Goal: Task Accomplishment & Management: Complete application form

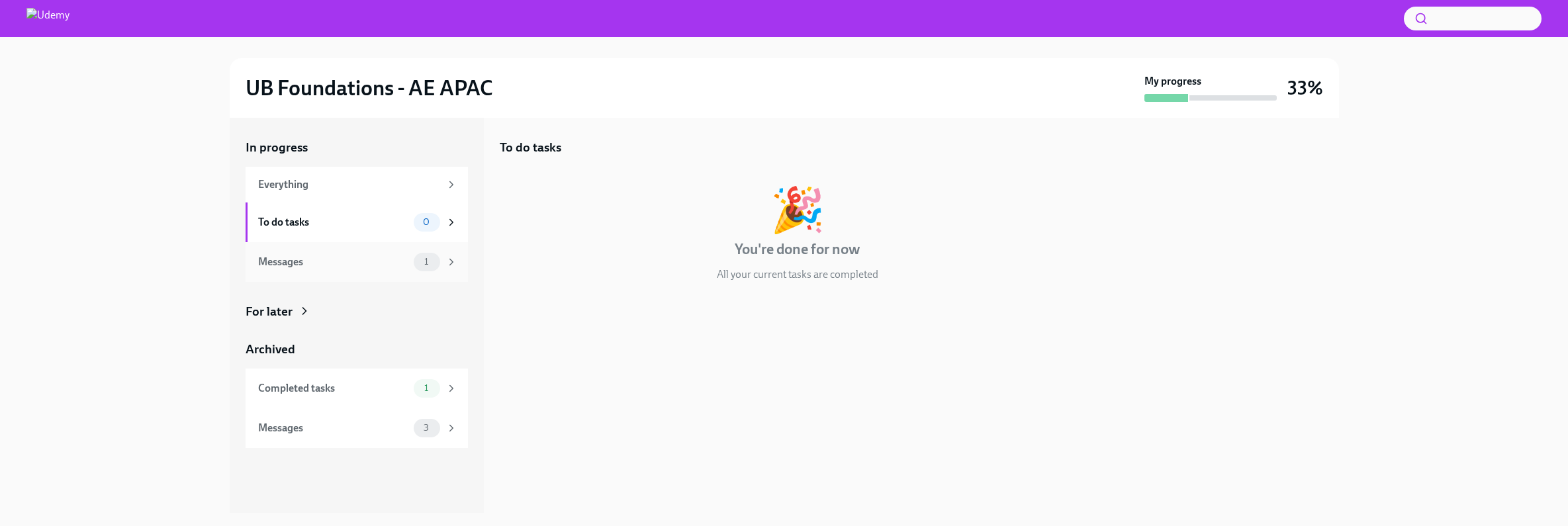
click at [393, 258] on div "Messages" at bounding box center [333, 262] width 150 height 15
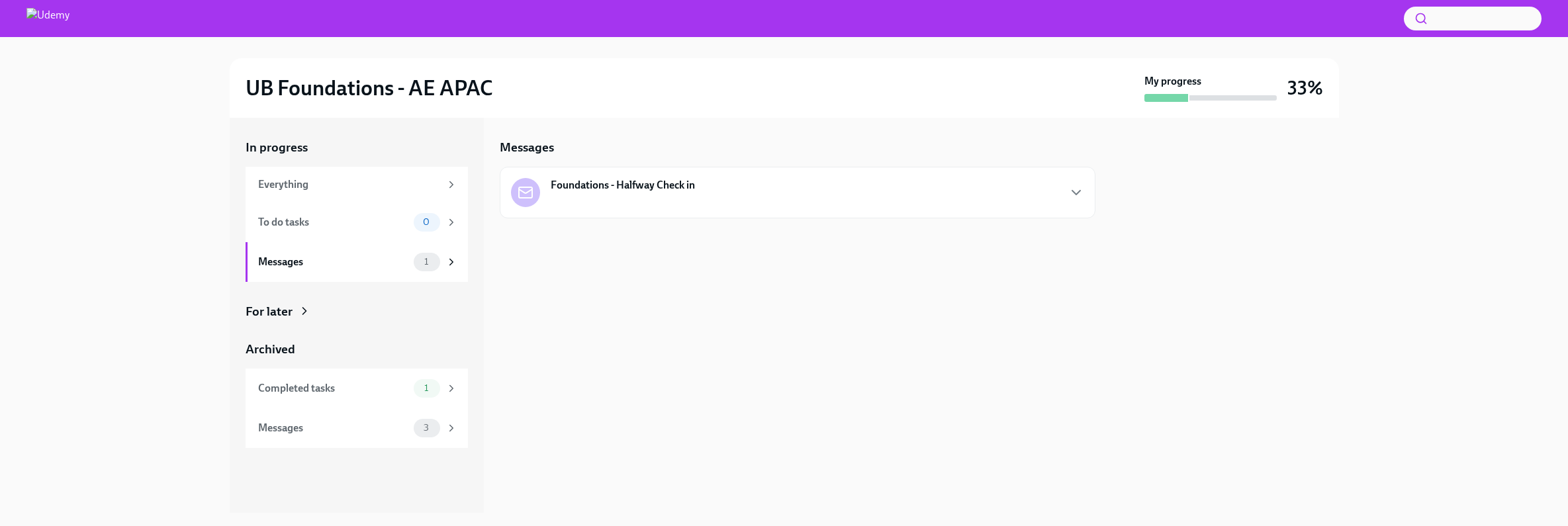
click at [617, 184] on strong "Foundations - Halfway Check in" at bounding box center [622, 185] width 144 height 15
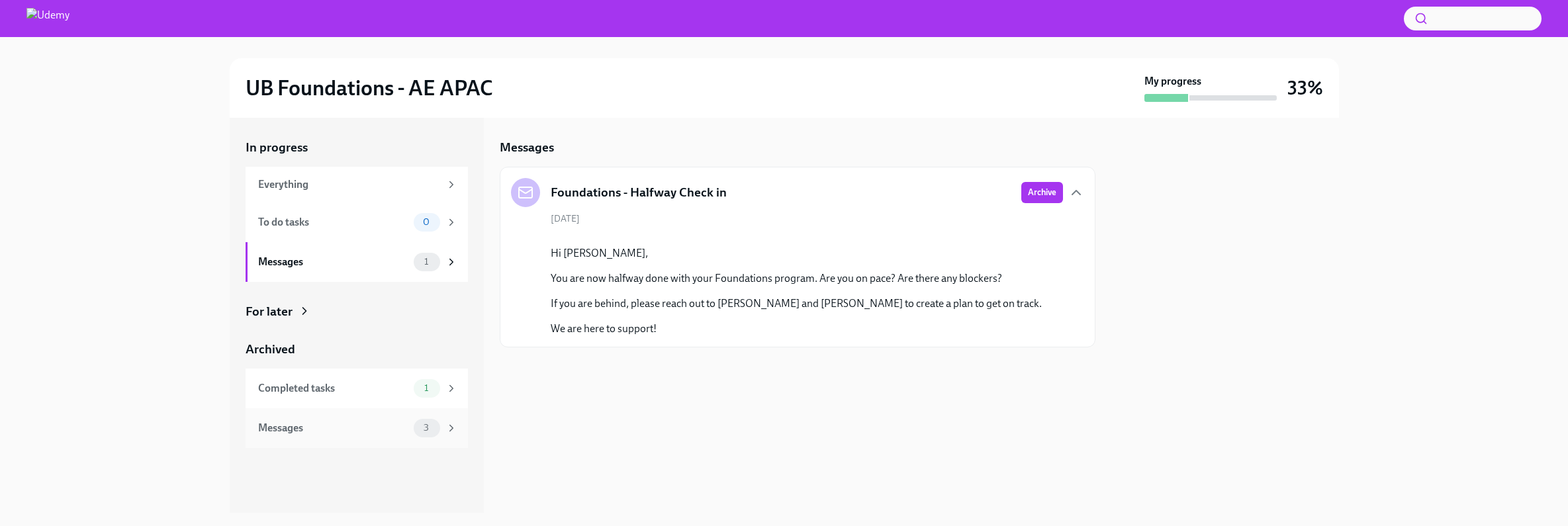
click at [324, 427] on div "Messages" at bounding box center [333, 428] width 150 height 15
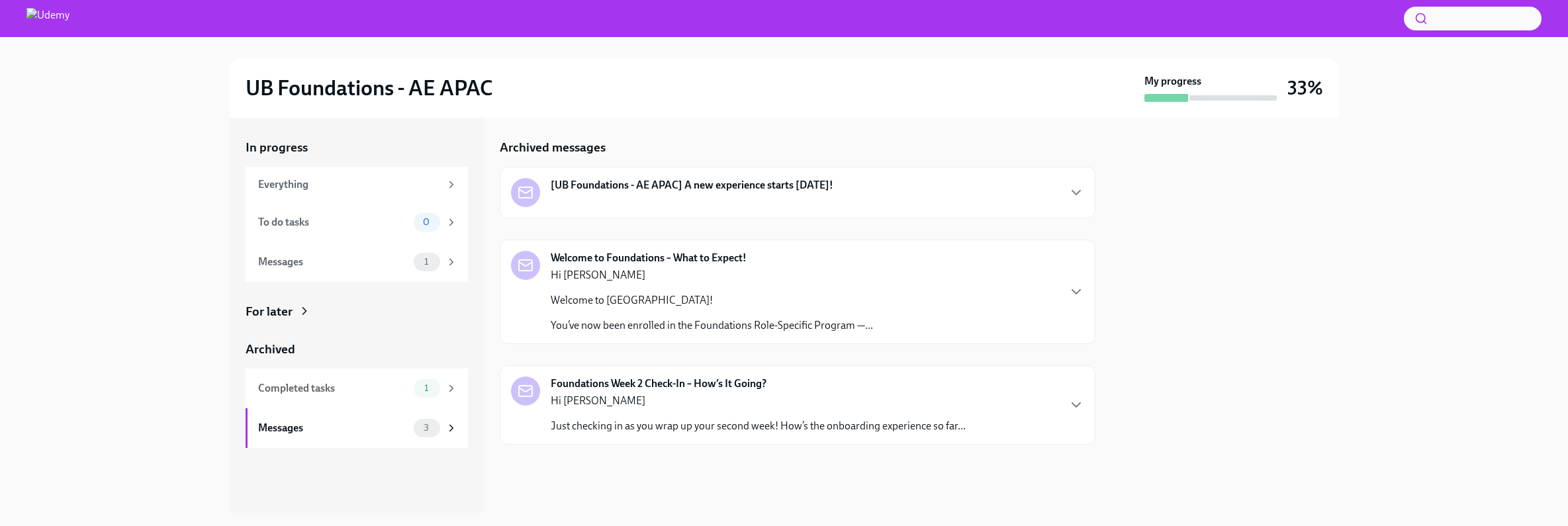
click at [808, 196] on div "[UB Foundations - AE APAC] A new experience starts [DATE]!" at bounding box center [673, 193] width 323 height 29
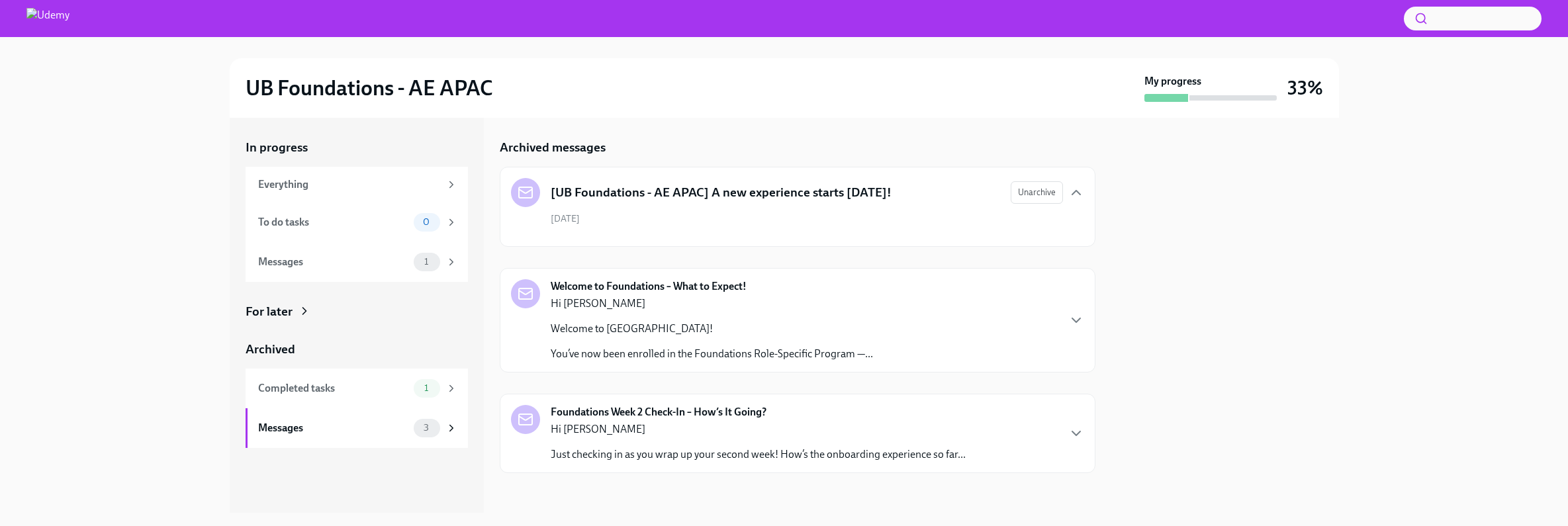
click at [780, 343] on div "Hi [PERSON_NAME] Welcome to Udemy! You’ve now been enrolled in the Foundations …" at bounding box center [712, 329] width 323 height 65
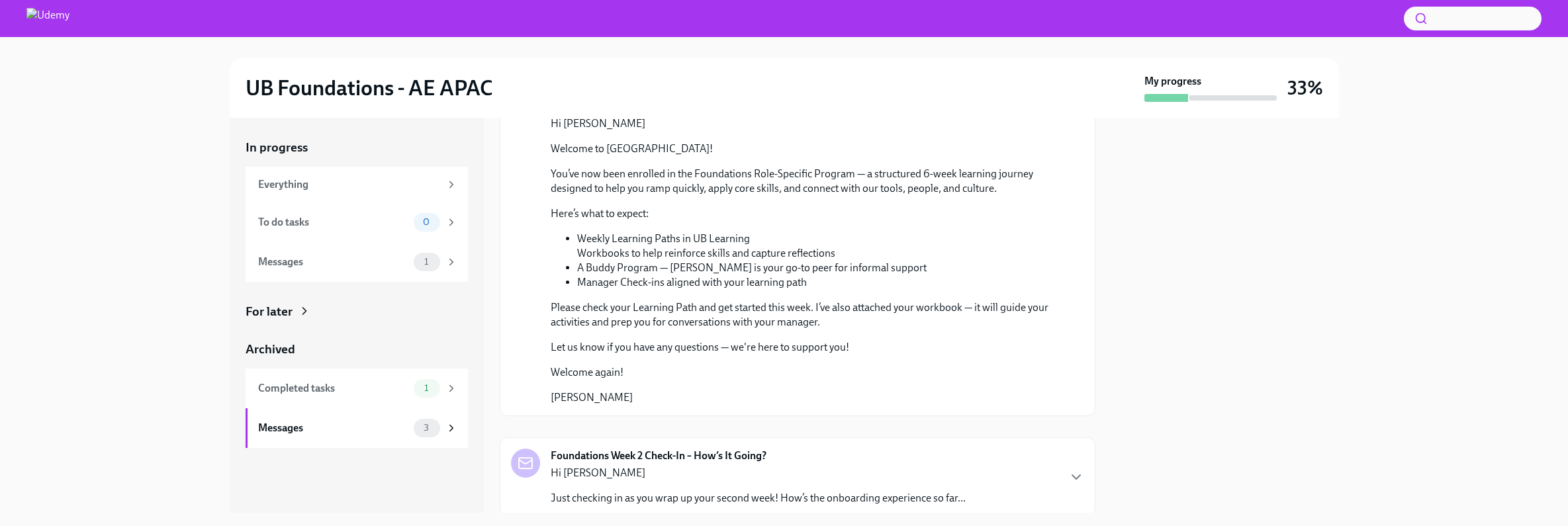
scroll to position [266, 0]
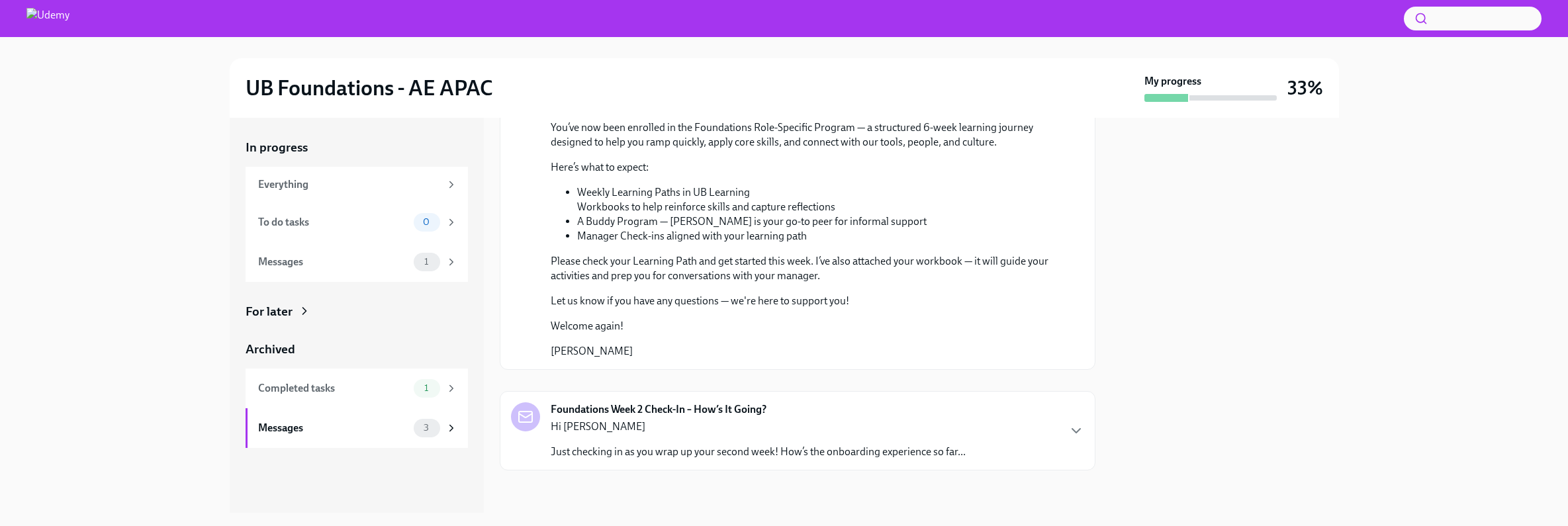
click at [757, 430] on p "Hi [PERSON_NAME]" at bounding box center [758, 427] width 415 height 15
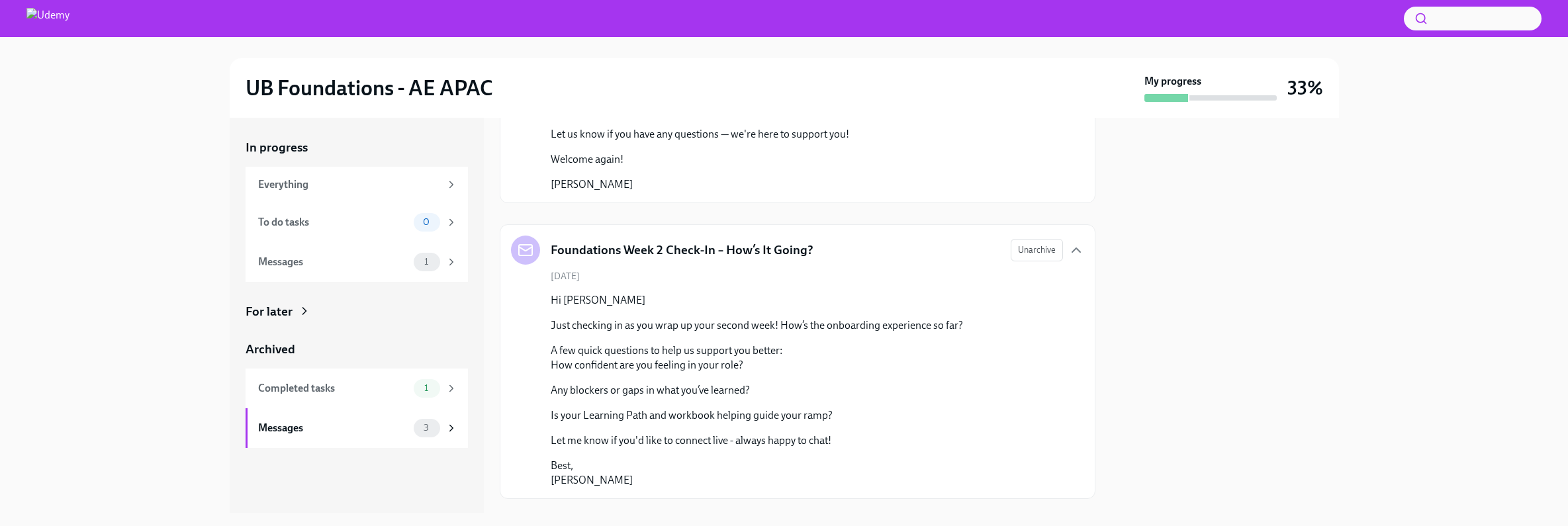
scroll to position [462, 0]
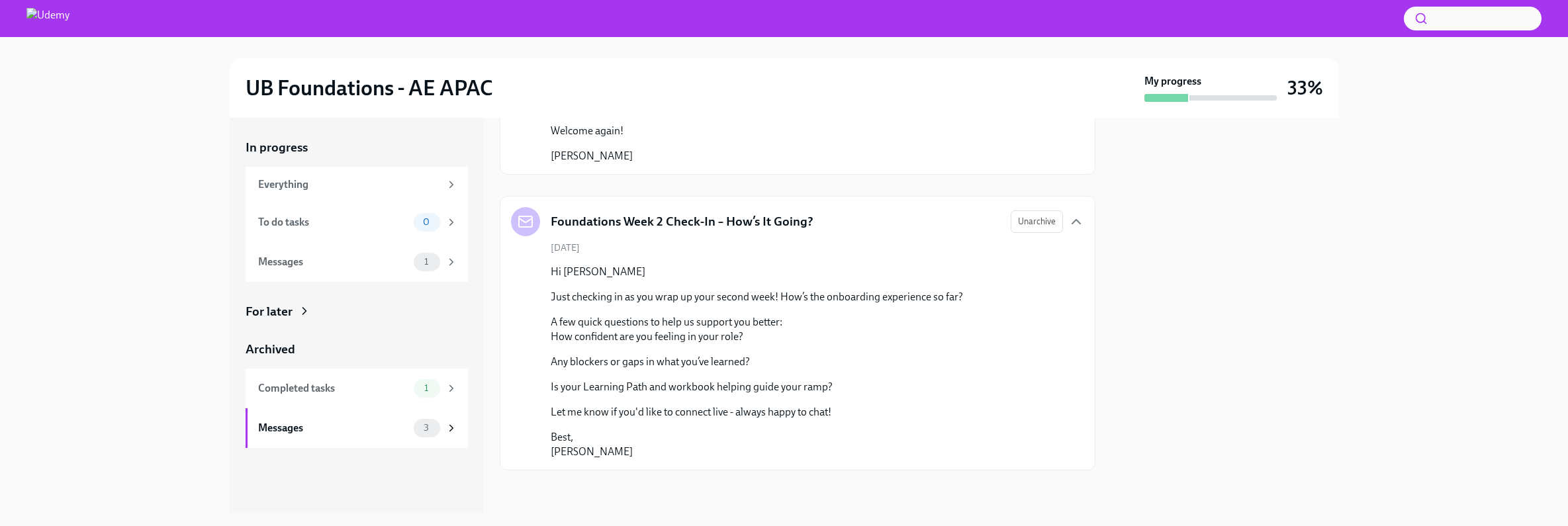
click at [282, 310] on div "For later" at bounding box center [269, 312] width 47 height 17
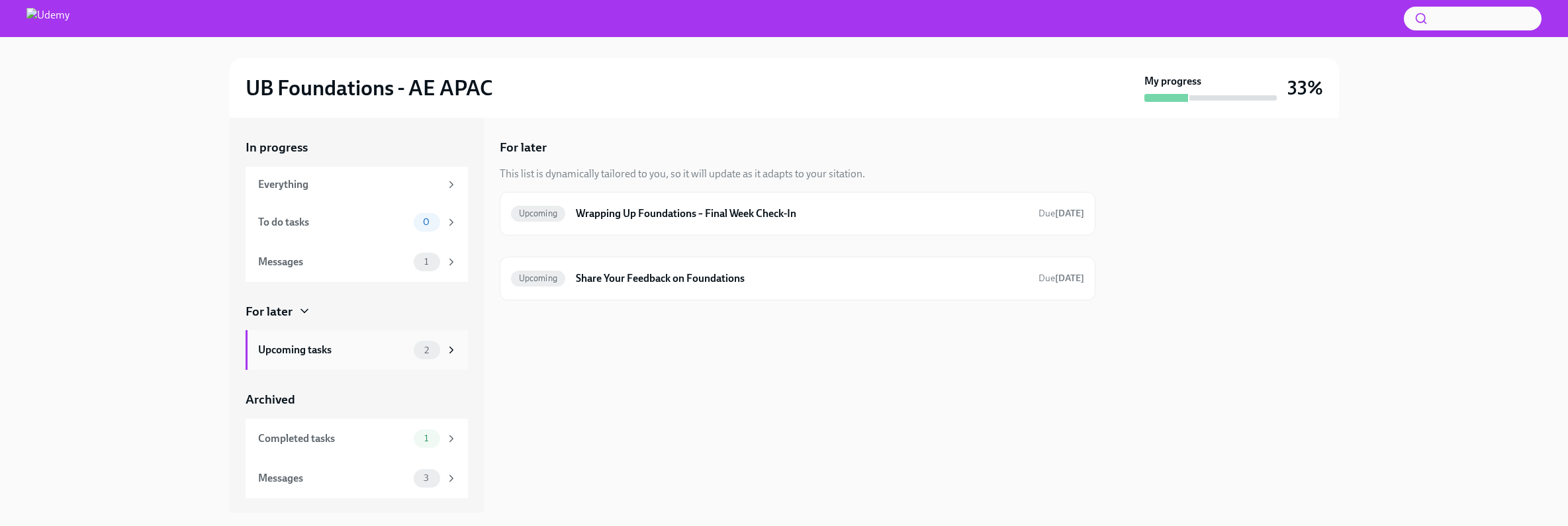
click at [290, 361] on div "Upcoming tasks 2" at bounding box center [357, 350] width 223 height 40
click at [723, 219] on h6 "Wrapping Up Foundations – Final Week Check-In" at bounding box center [801, 213] width 452 height 15
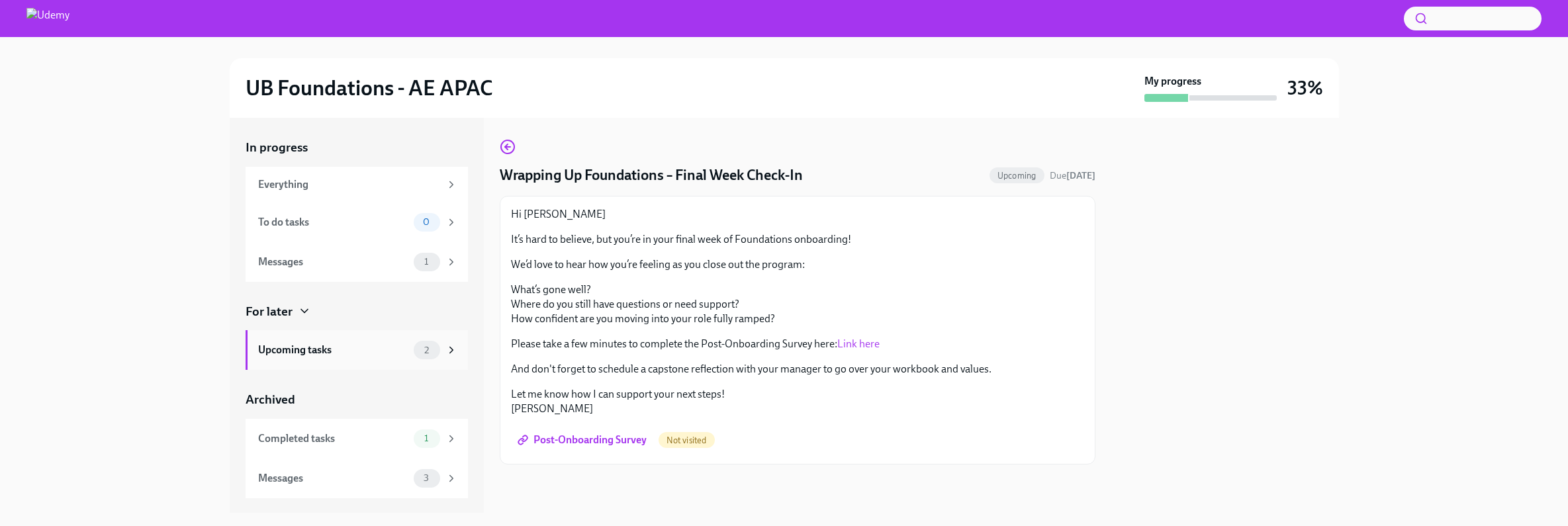
click at [358, 353] on div "Upcoming tasks" at bounding box center [333, 350] width 150 height 15
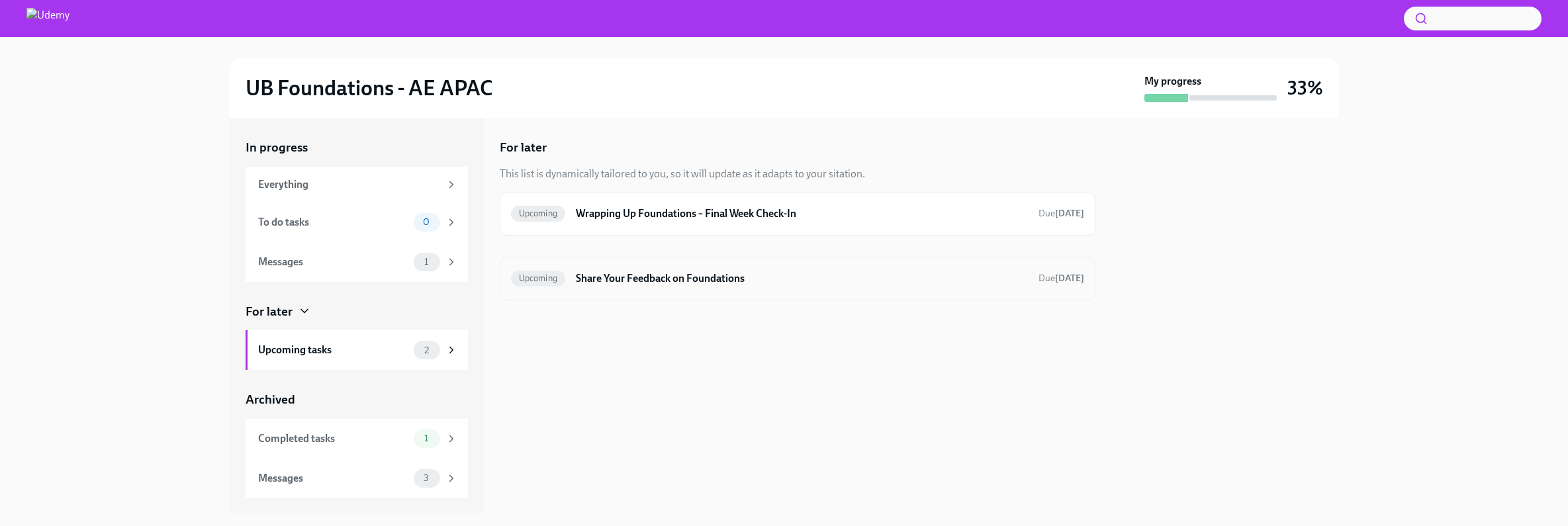
click at [619, 282] on h6 "Share Your Feedback on Foundations" at bounding box center [801, 278] width 452 height 15
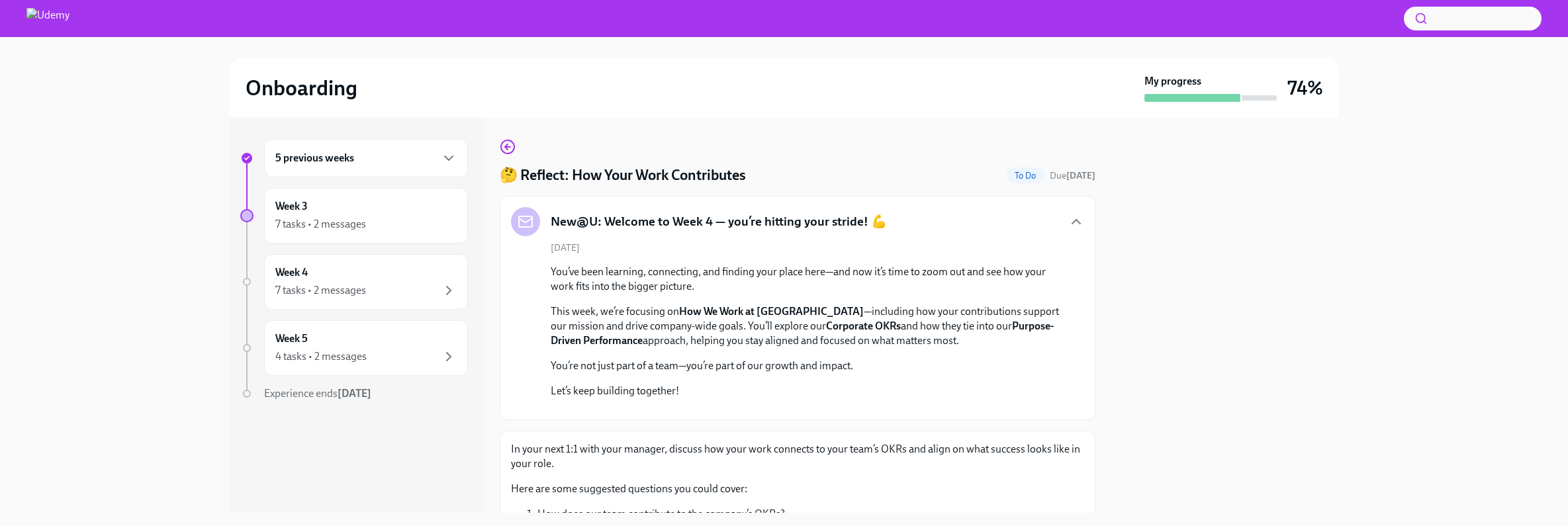
scroll to position [400, 0]
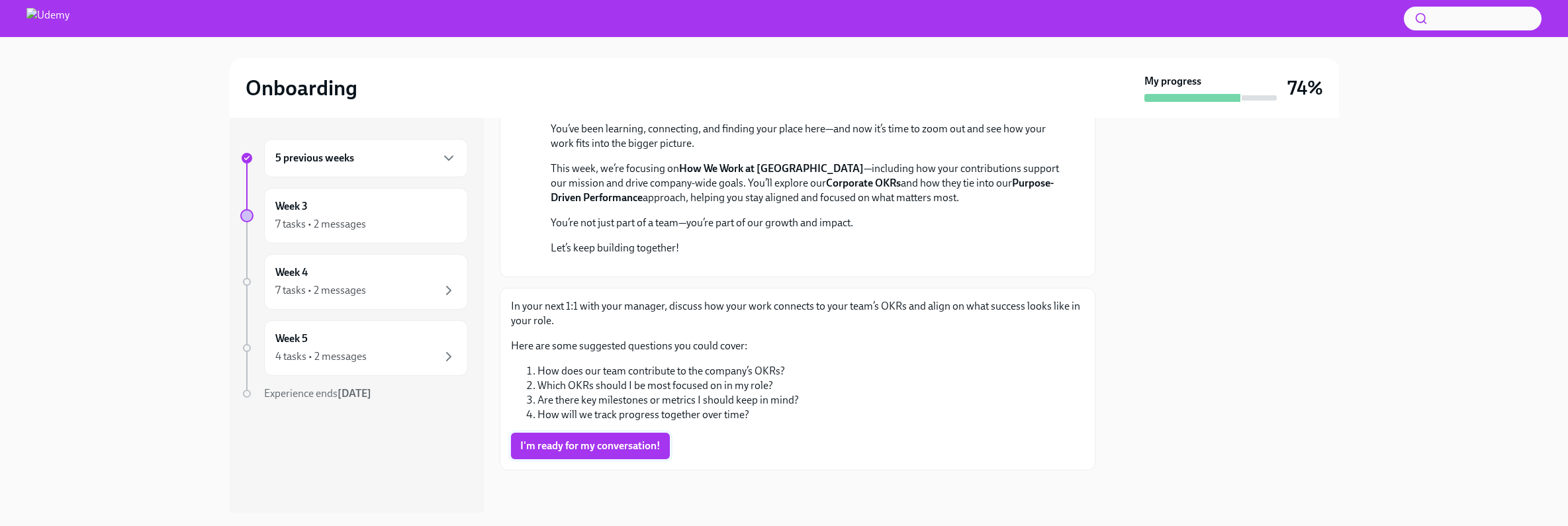
click at [588, 450] on span "I'm ready for my conversation!" at bounding box center [590, 447] width 140 height 14
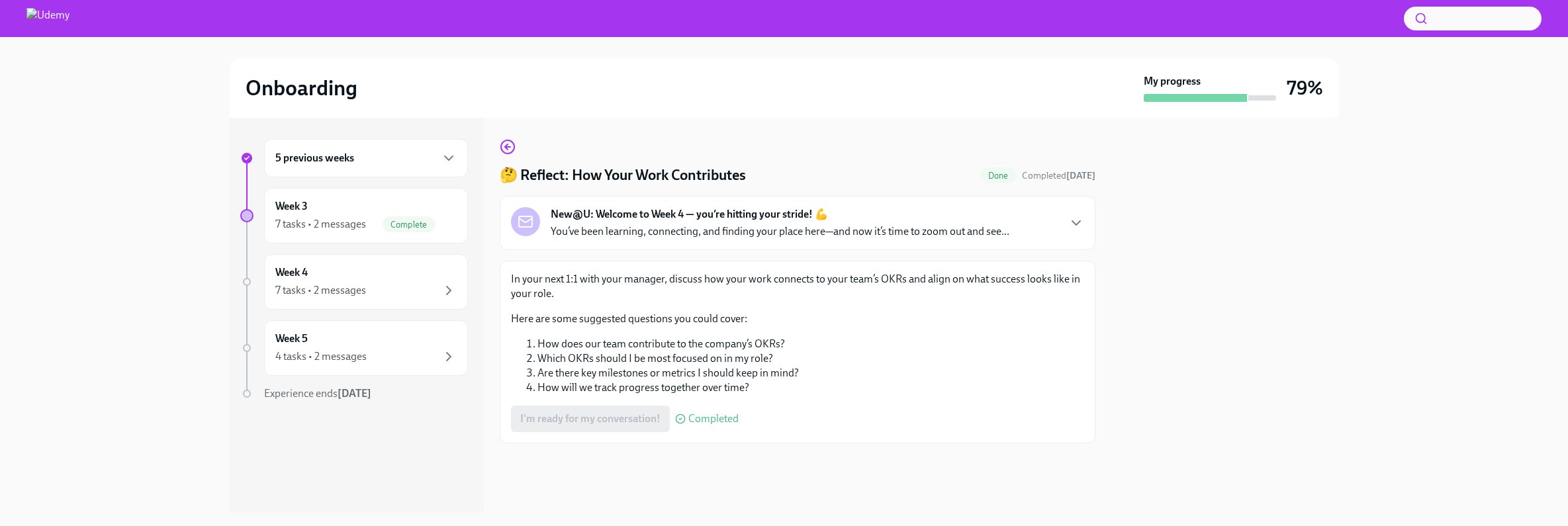
click at [617, 418] on div "I'm ready for my conversation! Completed" at bounding box center [625, 418] width 228 height 26
click at [726, 391] on li "How will we track progress together over time?" at bounding box center [811, 388] width 547 height 15
click at [364, 225] on div "7 tasks • 2 messages Complete" at bounding box center [366, 225] width 181 height 16
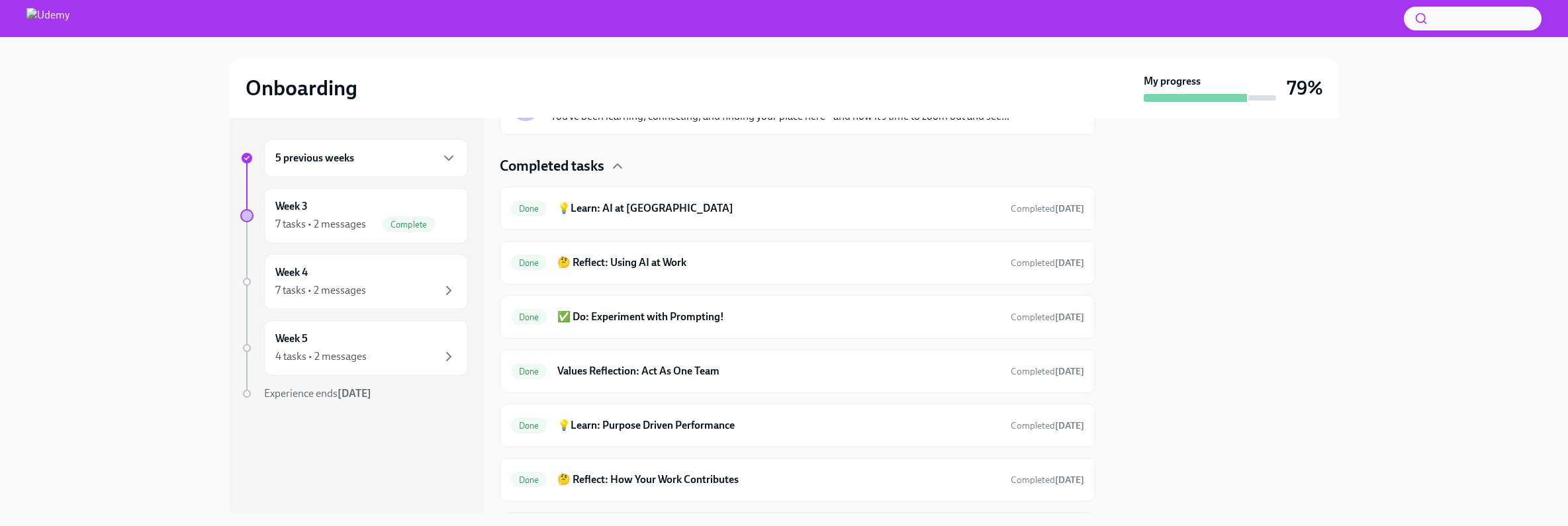
scroll to position [417, 0]
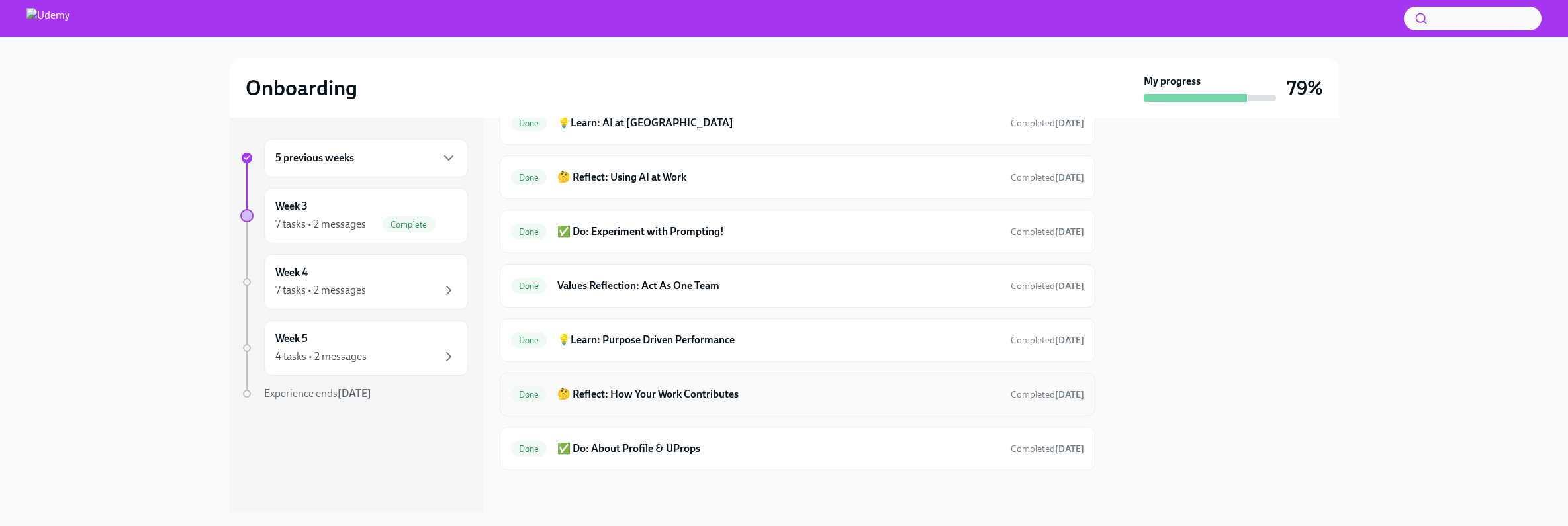
click at [667, 394] on h6 "🤔 Reflect: How Your Work Contributes" at bounding box center [778, 394] width 442 height 15
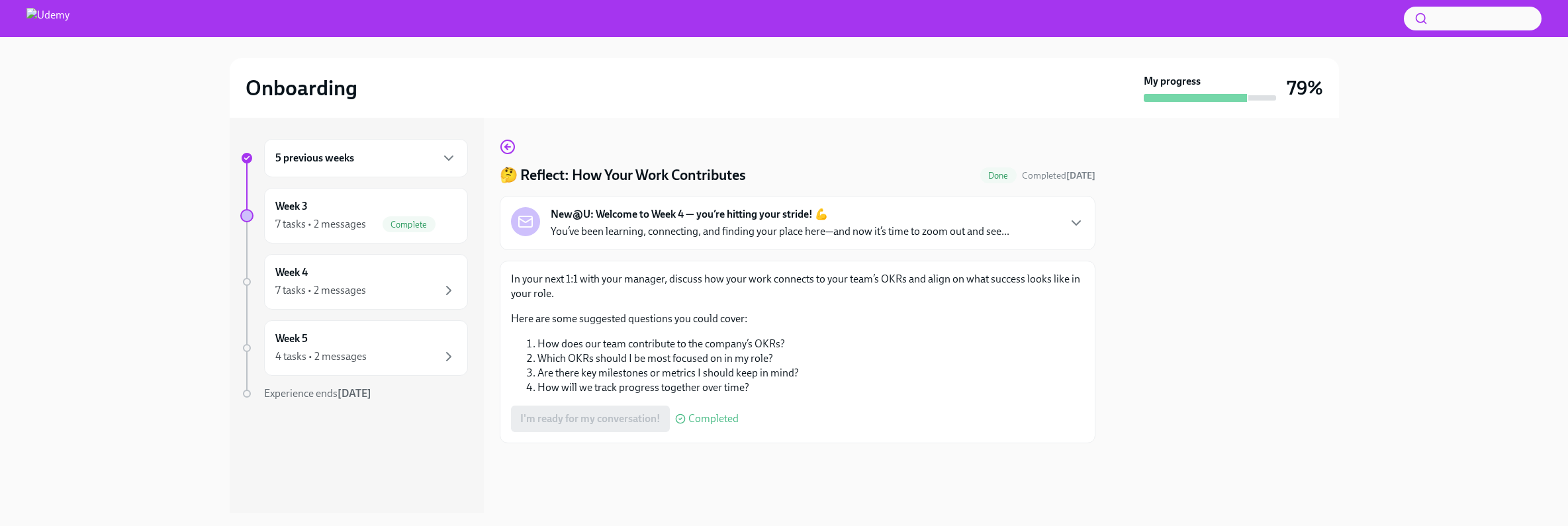
click at [637, 415] on div "I'm ready for my conversation! Completed" at bounding box center [625, 418] width 228 height 26
